Goal: Check status: Check status

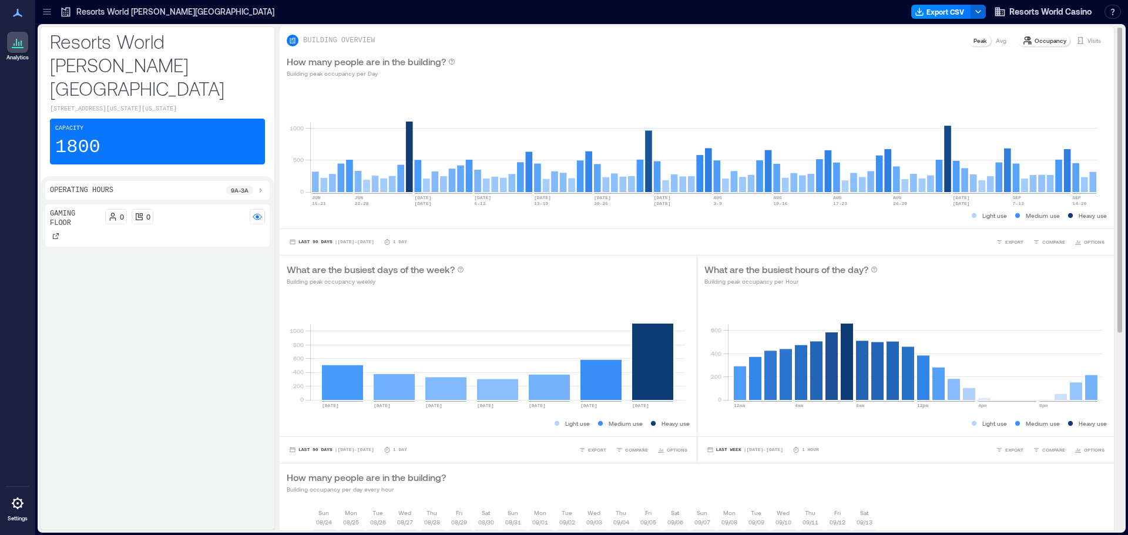
click at [1087, 42] on p "Visits" at bounding box center [1094, 40] width 14 height 9
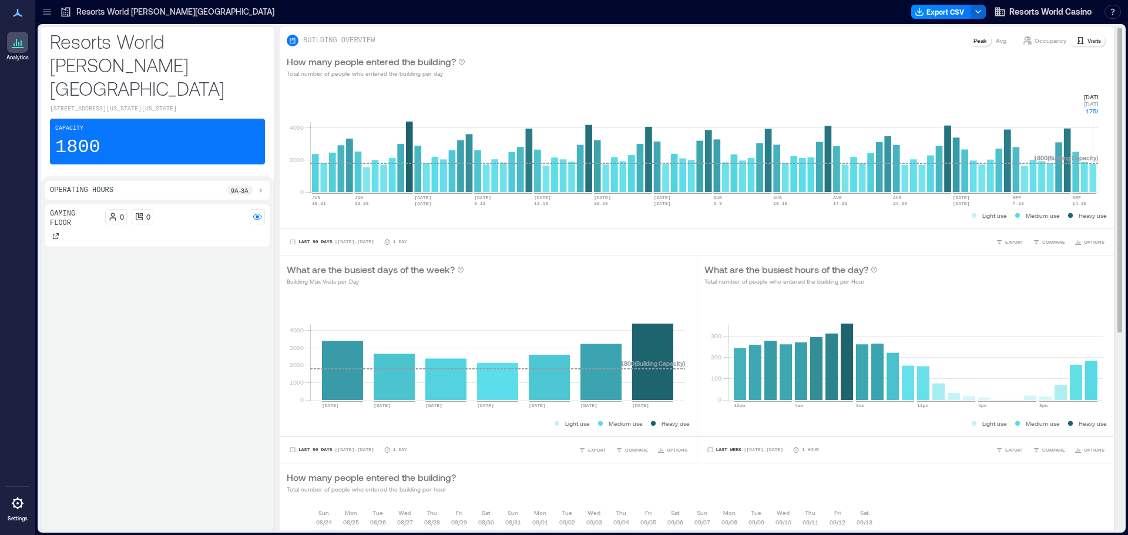
click at [1096, 173] on rect at bounding box center [704, 142] width 788 height 100
drag, startPoint x: 1078, startPoint y: 91, endPoint x: 1101, endPoint y: 109, distance: 28.8
click at [1101, 109] on div "0 2000 4000 [DATE]-[DATE] JUN [DATE]-[DATE] [DATE] [DATE] 6-[DATE] [DATE]-[DATE…" at bounding box center [697, 156] width 834 height 143
copy g "[DATE] [DATE] 1758"
